Goal: Find contact information: Find contact information

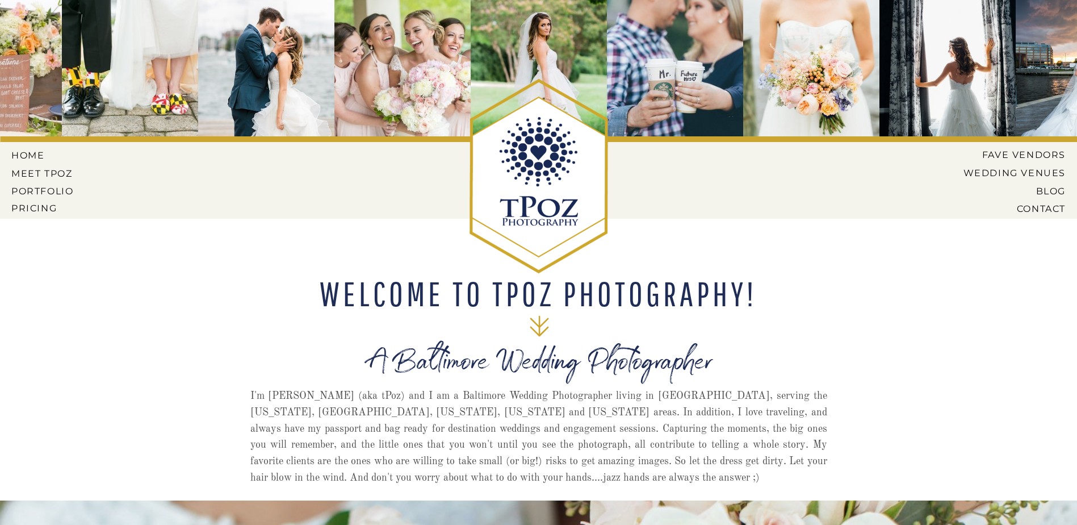
click at [1039, 212] on nav "CONTACT" at bounding box center [1021, 208] width 89 height 10
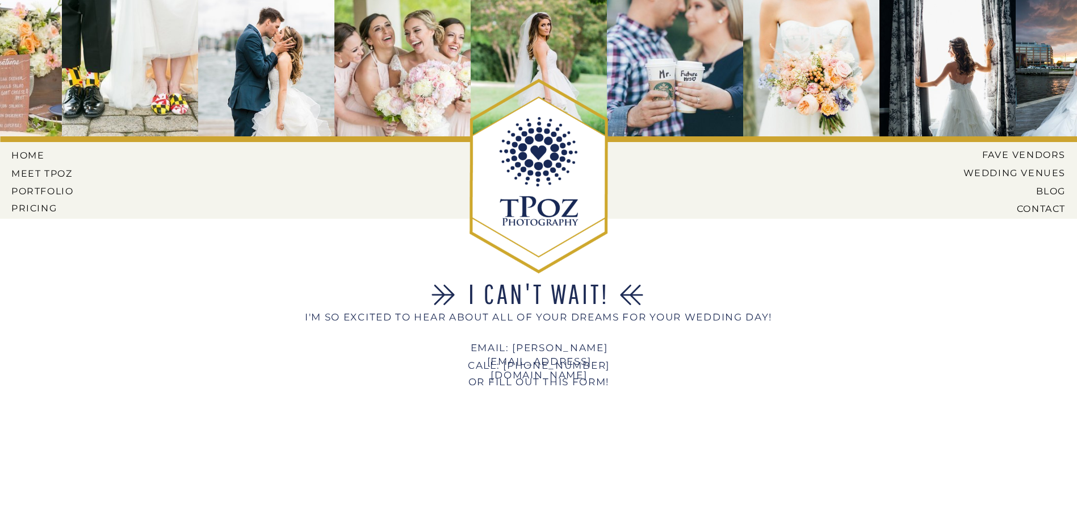
scroll to position [57, 0]
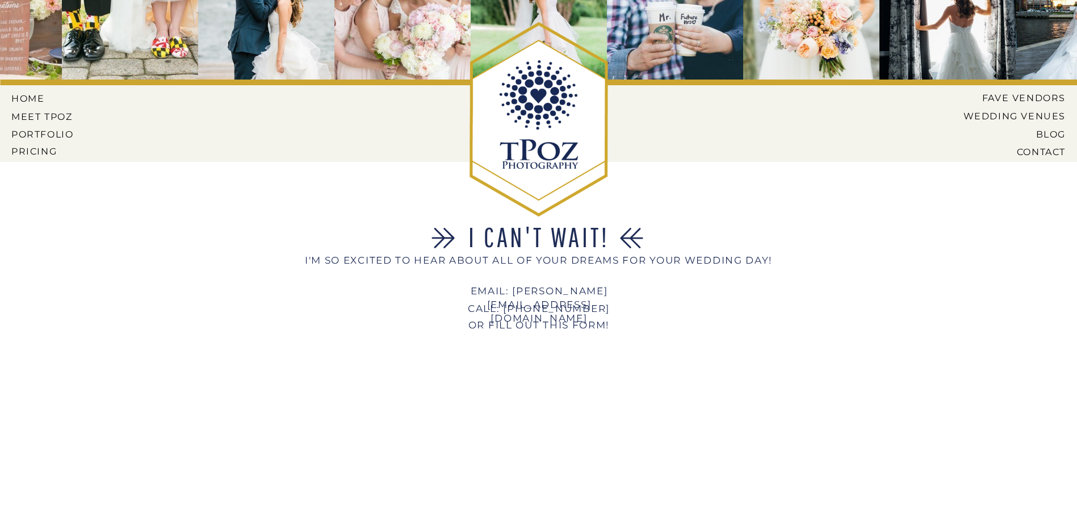
click at [643, 287] on h1 "I'M SO EXCITED TO HEAR ABOUT ALL OF YOUR DREAMS FOR YOUR WEDDING DAY!" at bounding box center [539, 275] width 490 height 43
drag, startPoint x: 643, startPoint y: 287, endPoint x: 545, endPoint y: 285, distance: 98.3
click at [545, 285] on div "I CAN'T WAIT! I'M SO EXCITED TO HEAR ABOUT ALL OF YOUR DREAMS FOR YOUR WEDDING …" at bounding box center [538, 442] width 681 height 560
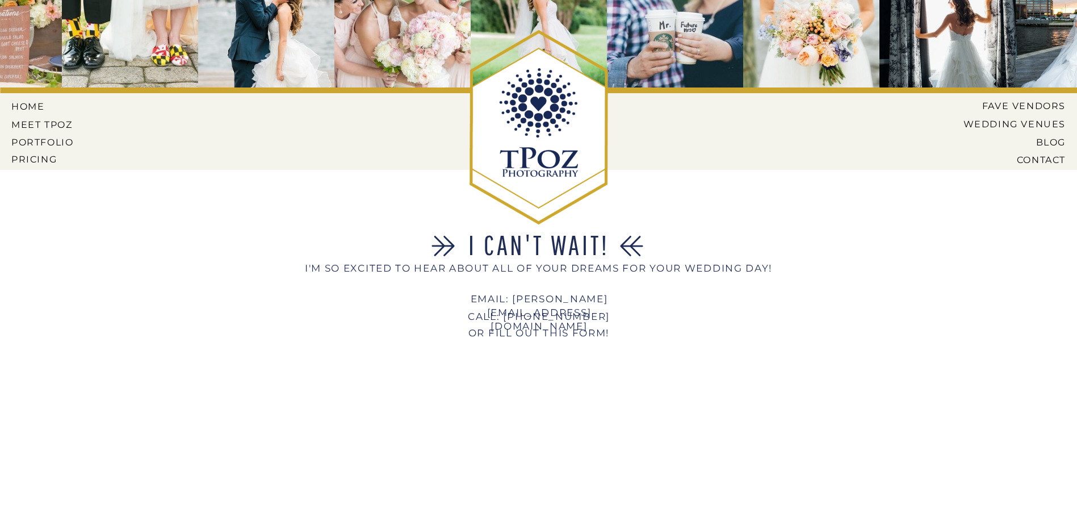
scroll to position [0, 0]
